Goal: Check status: Check status

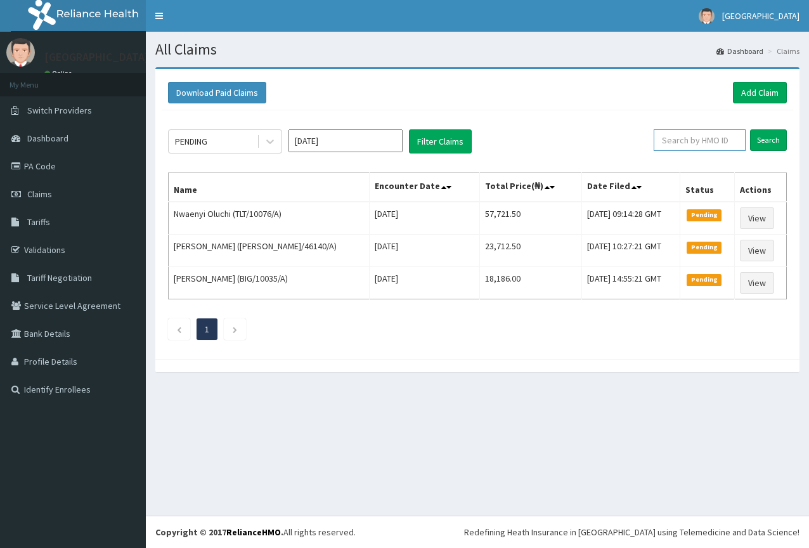
click at [705, 140] on input "text" at bounding box center [700, 140] width 92 height 22
paste input "PVL/10031/A"
type input "PVL/10031/A"
click at [762, 143] on input "Search" at bounding box center [768, 140] width 37 height 22
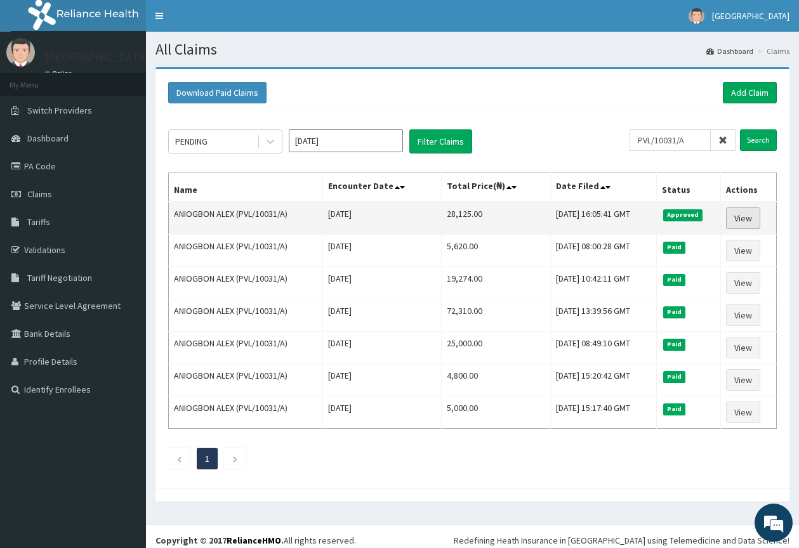
click at [747, 215] on link "View" at bounding box center [743, 218] width 34 height 22
